Goal: Check status: Check status

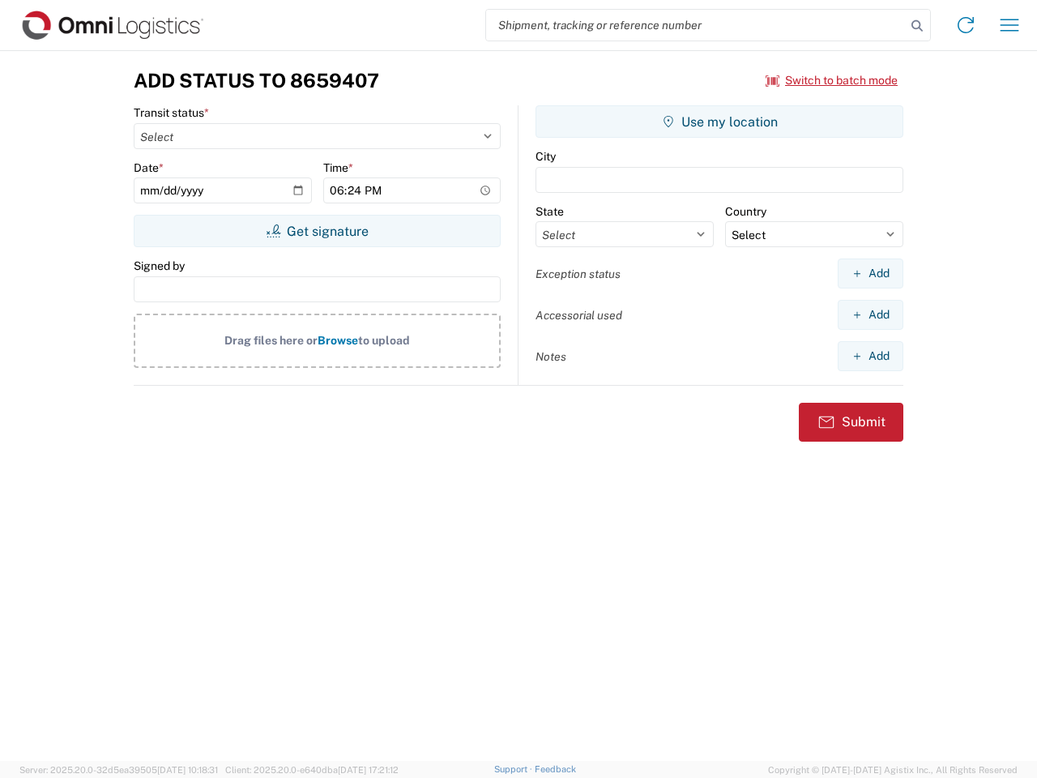
click at [696, 25] on input "search" at bounding box center [696, 25] width 420 height 31
click at [917, 26] on icon at bounding box center [916, 26] width 23 height 23
click at [965, 25] on icon at bounding box center [965, 25] width 26 height 26
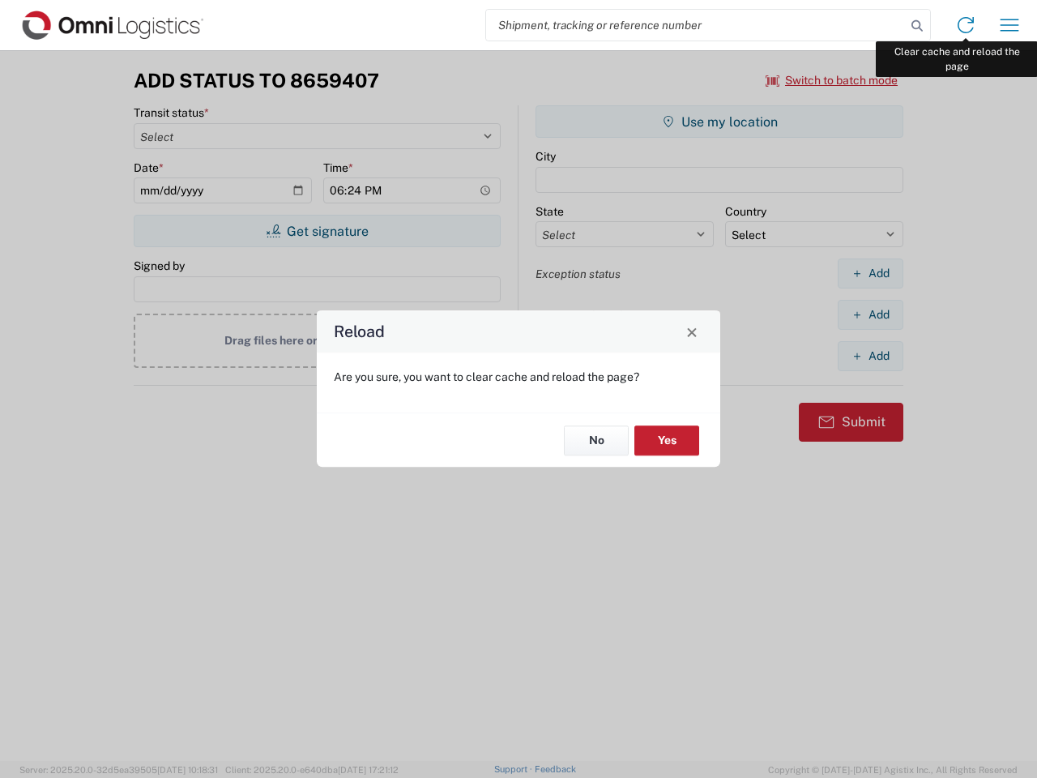
click at [1009, 25] on div "Reload Are you sure, you want to clear cache and reload the page? No Yes" at bounding box center [518, 389] width 1037 height 778
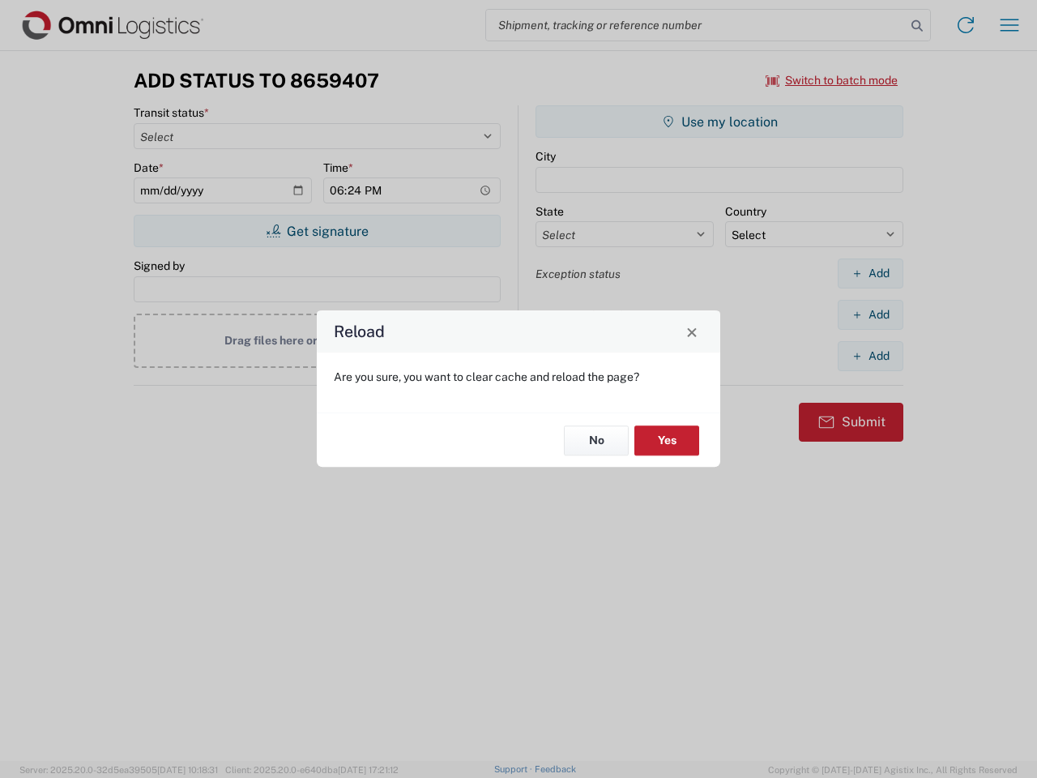
click at [832, 80] on div "Reload Are you sure, you want to clear cache and reload the page? No Yes" at bounding box center [518, 389] width 1037 height 778
click at [317, 231] on div "Reload Are you sure, you want to clear cache and reload the page? No Yes" at bounding box center [518, 389] width 1037 height 778
click at [719, 121] on div "Reload Are you sure, you want to clear cache and reload the page? No Yes" at bounding box center [518, 389] width 1037 height 778
click at [870, 273] on div "Reload Are you sure, you want to clear cache and reload the page? No Yes" at bounding box center [518, 389] width 1037 height 778
click at [870, 314] on div "Reload Are you sure, you want to clear cache and reload the page? No Yes" at bounding box center [518, 389] width 1037 height 778
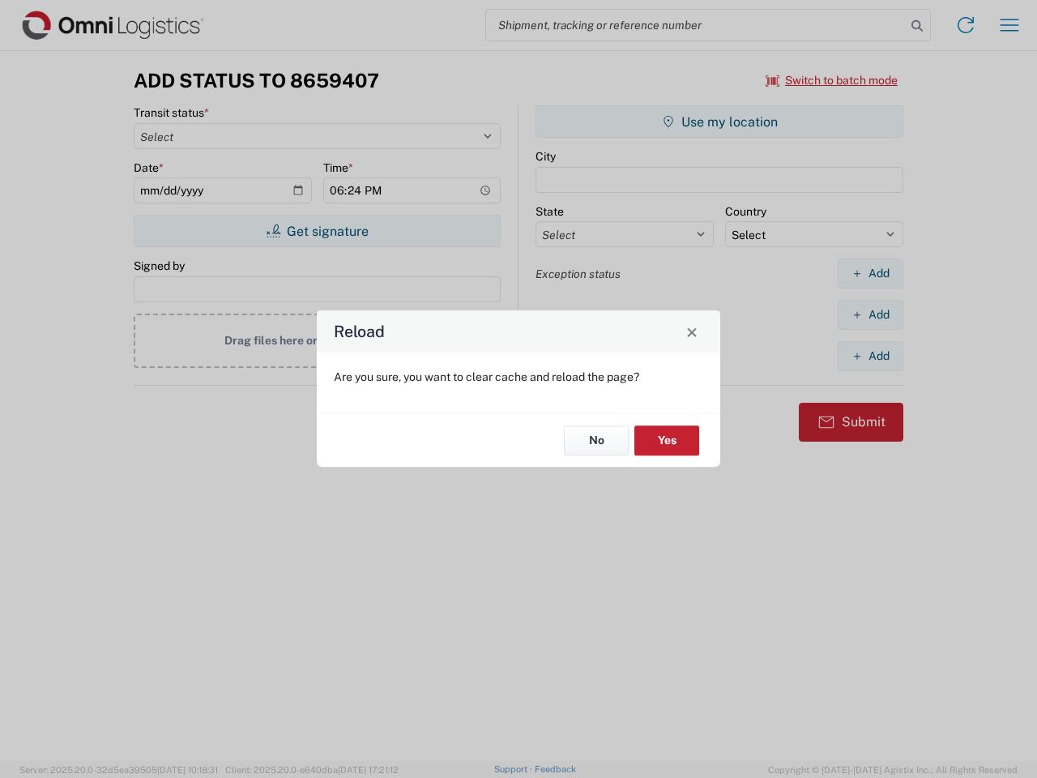
click at [870, 356] on div "Reload Are you sure, you want to clear cache and reload the page? No Yes" at bounding box center [518, 389] width 1037 height 778
